Goal: Navigation & Orientation: Find specific page/section

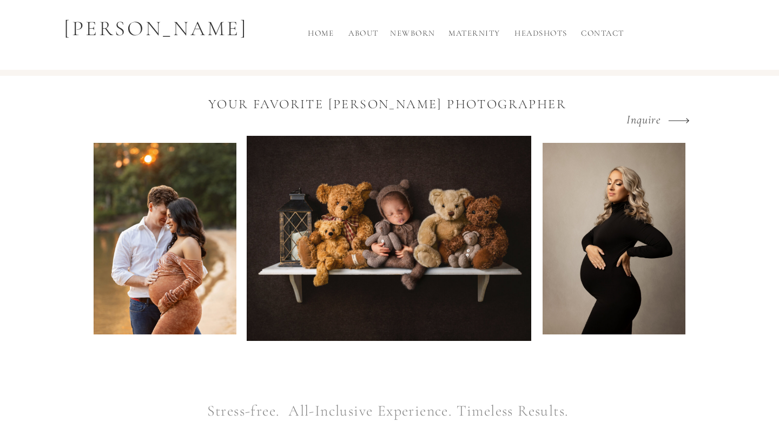
scroll to position [15, 0]
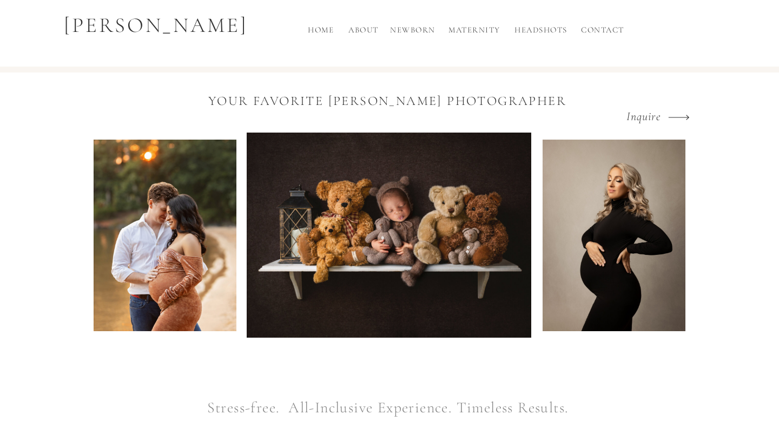
click at [417, 31] on h2 "Newborn" at bounding box center [413, 33] width 49 height 18
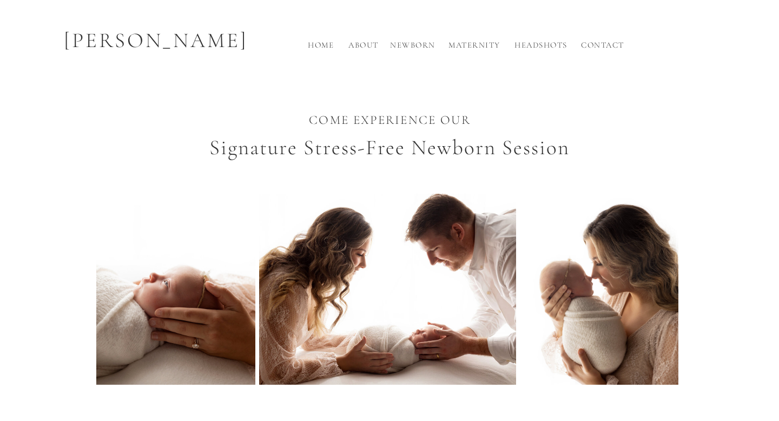
click at [422, 49] on h2 "Newborn" at bounding box center [413, 48] width 49 height 18
click at [423, 44] on h2 "Newborn" at bounding box center [413, 48] width 49 height 18
click at [322, 43] on h2 "Home" at bounding box center [321, 48] width 35 height 18
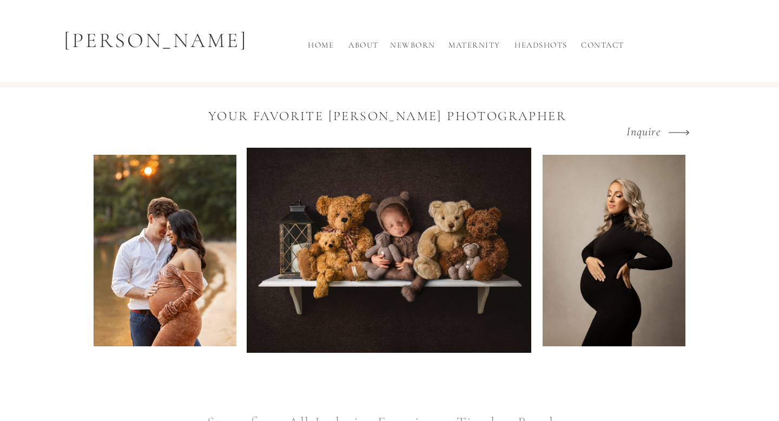
click at [420, 44] on h2 "Newborn" at bounding box center [413, 48] width 49 height 18
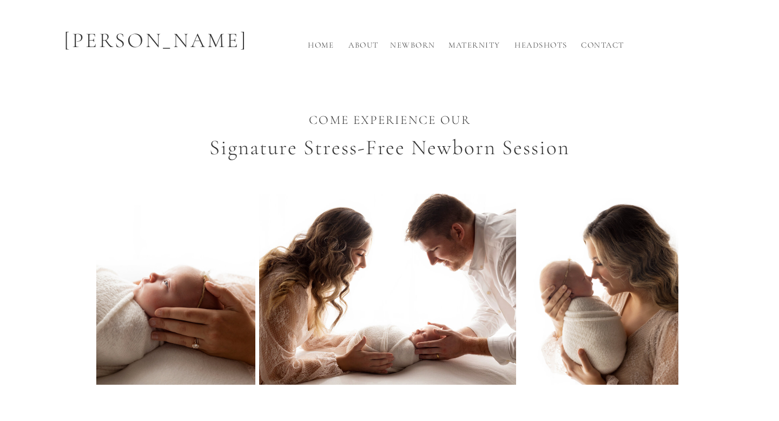
click at [408, 48] on h2 "Newborn" at bounding box center [413, 48] width 49 height 18
click at [333, 44] on h2 "Home" at bounding box center [321, 48] width 35 height 18
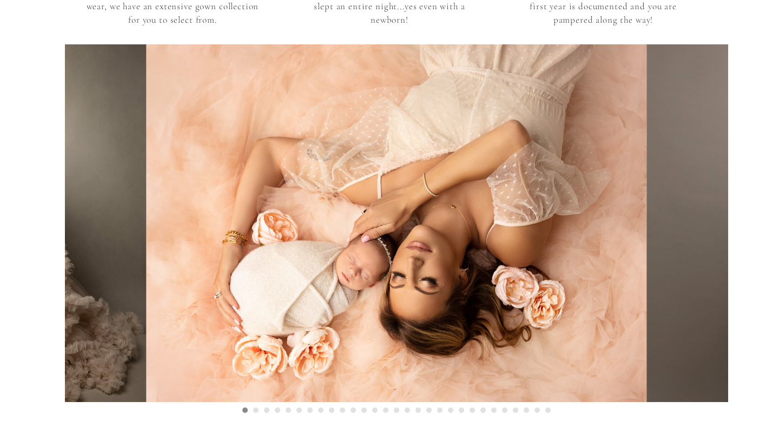
scroll to position [1228, 0]
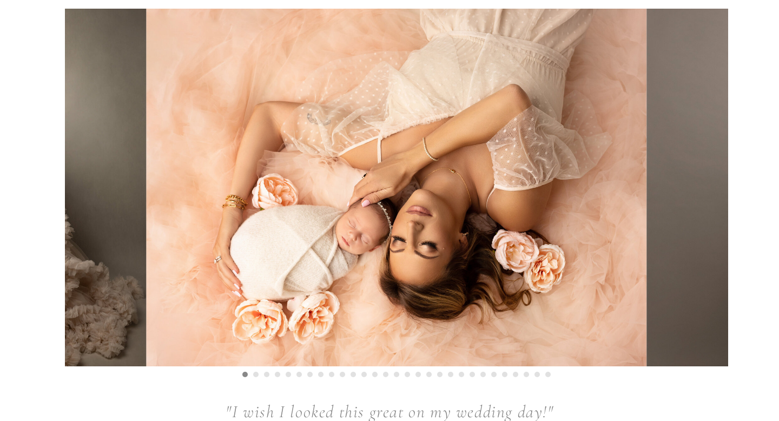
click at [256, 373] on li "Page dot 2" at bounding box center [255, 374] width 5 height 5
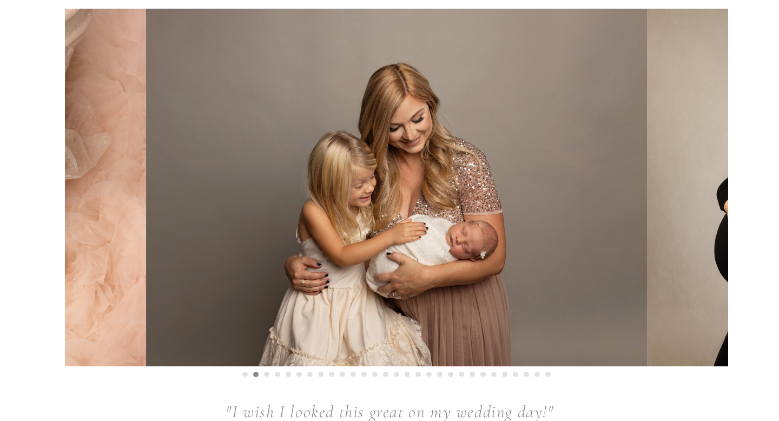
click at [267, 374] on li "Page dot 3" at bounding box center [266, 374] width 5 height 5
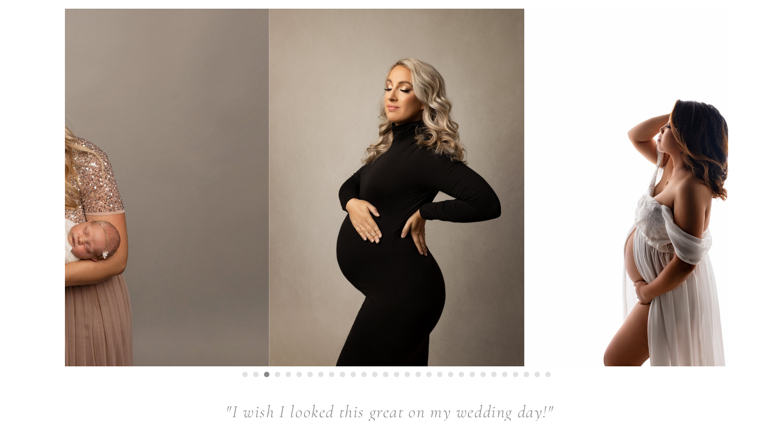
click at [278, 374] on li "Page dot 4" at bounding box center [277, 374] width 5 height 5
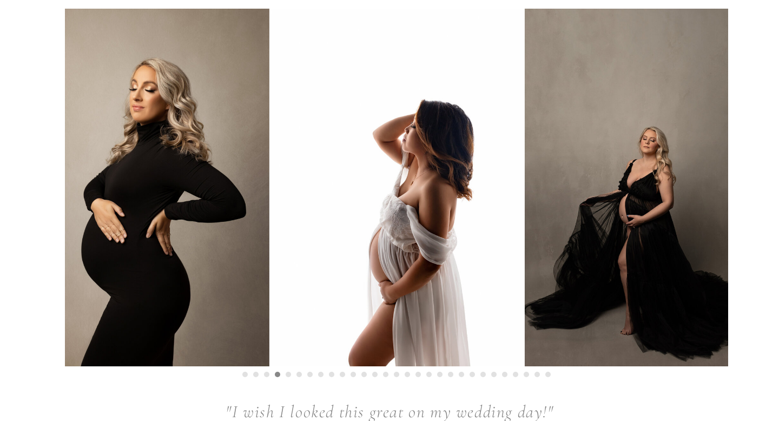
click at [287, 374] on li "Page dot 5" at bounding box center [288, 374] width 5 height 5
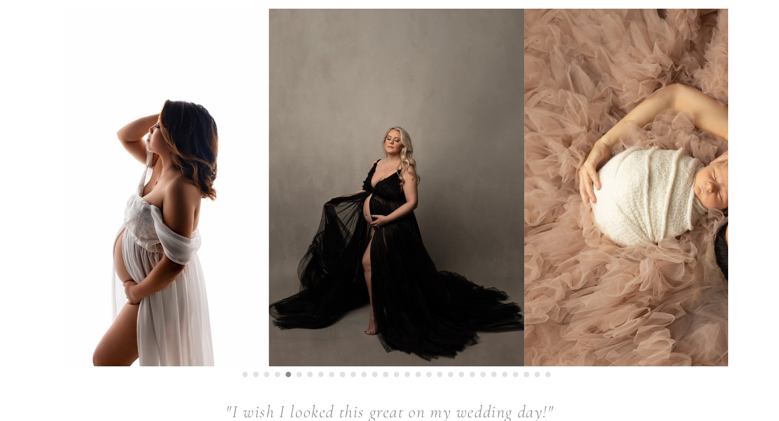
click at [298, 375] on li "Page dot 6" at bounding box center [299, 374] width 5 height 5
